Goal: Information Seeking & Learning: Find specific page/section

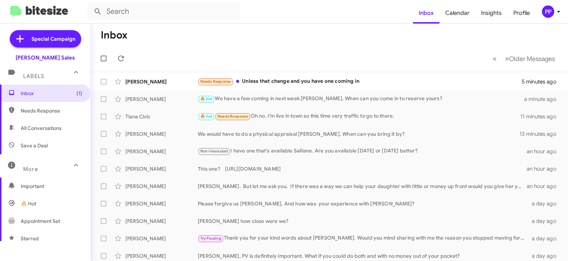
click at [38, 127] on span "All Conversations" at bounding box center [41, 127] width 41 height 7
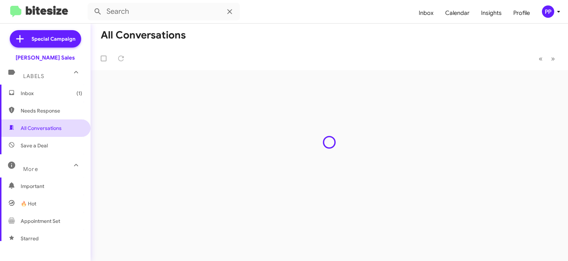
type input "in:all-conversations"
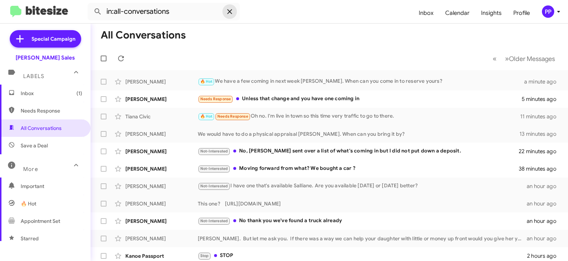
click at [229, 12] on icon at bounding box center [229, 11] width 9 height 9
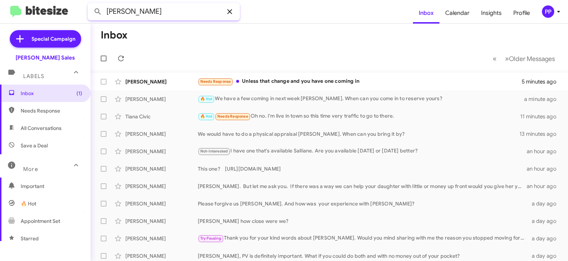
type input "[PERSON_NAME]"
click at [91, 4] on button at bounding box center [98, 11] width 14 height 14
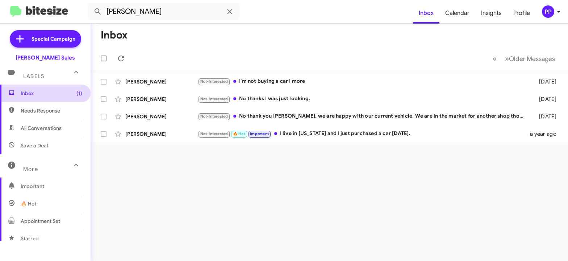
click at [22, 96] on span "Inbox (1)" at bounding box center [52, 93] width 62 height 7
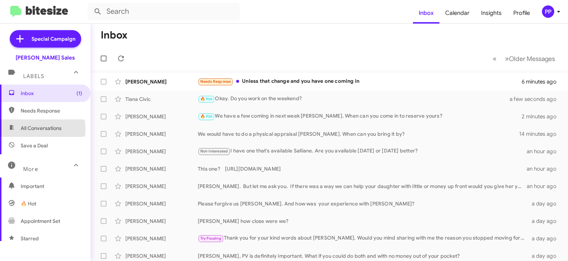
click at [25, 128] on span "All Conversations" at bounding box center [41, 127] width 41 height 7
type input "in:all-conversations"
